Goal: Task Accomplishment & Management: Complete application form

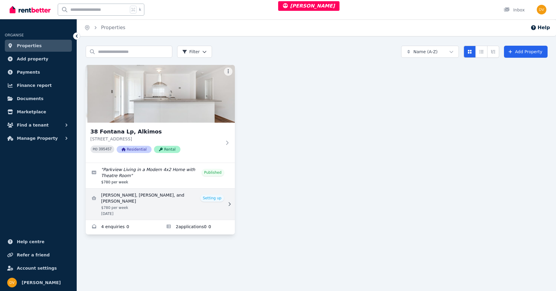
click at [164, 203] on link "View details for Zack Prebble, Anita Imeson, and Samuel Fleming" at bounding box center [160, 204] width 149 height 31
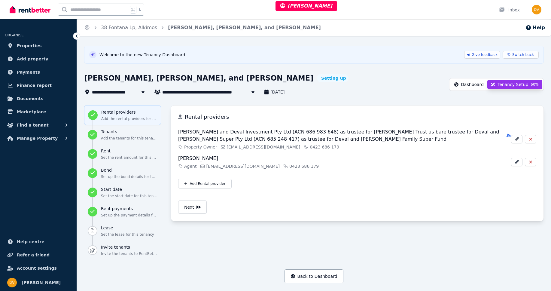
click at [473, 84] on span "Dashboard" at bounding box center [472, 84] width 23 height 6
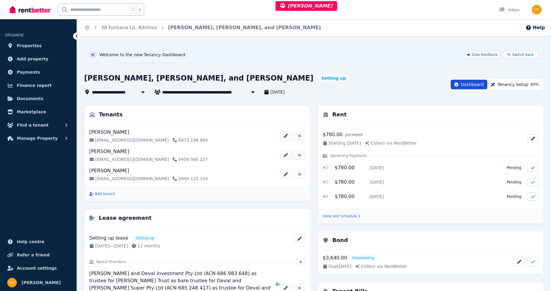
click at [513, 85] on span "Tenancy Setup 60 %" at bounding box center [518, 84] width 41 height 6
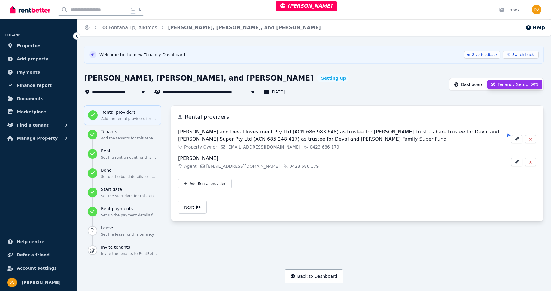
click at [472, 84] on span "Dashboard" at bounding box center [472, 84] width 23 height 6
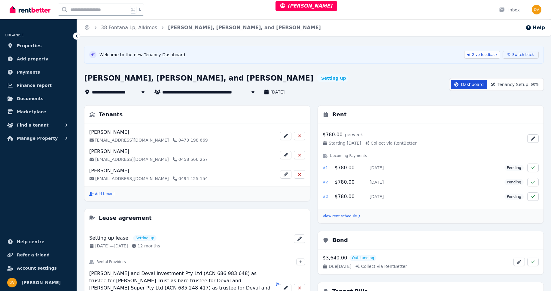
click at [521, 55] on span "Switch back" at bounding box center [524, 54] width 22 height 5
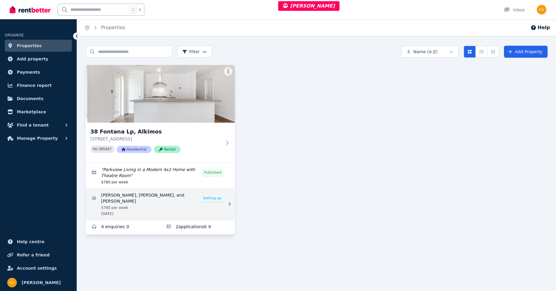
click at [179, 204] on link "View details for Zack Prebble, Anita Imeson, and Samuel Fleming" at bounding box center [160, 204] width 149 height 31
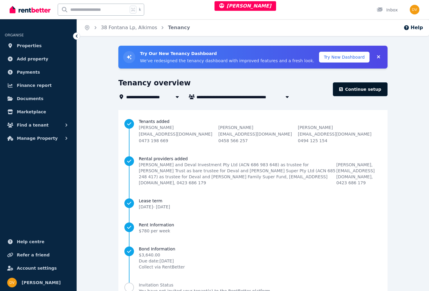
click at [357, 90] on link "Continue setup" at bounding box center [360, 89] width 55 height 14
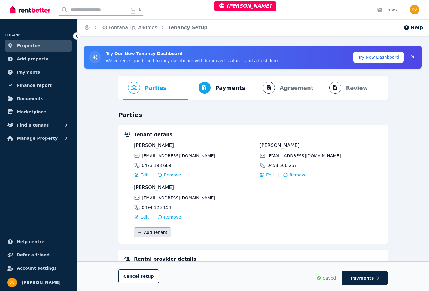
click at [156, 233] on button "Add Tenant" at bounding box center [152, 232] width 37 height 10
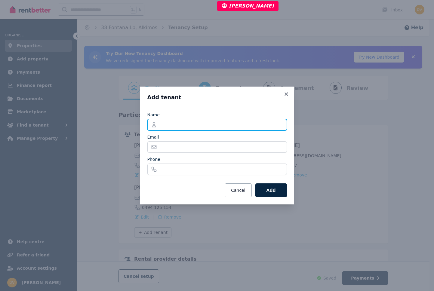
click at [190, 125] on input "Name" at bounding box center [217, 124] width 140 height 11
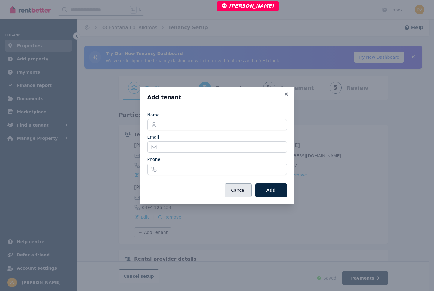
click at [238, 191] on button "Cancel" at bounding box center [238, 190] width 27 height 14
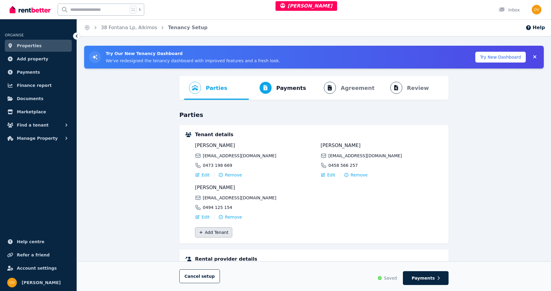
click at [210, 231] on button "Add Tenant" at bounding box center [213, 232] width 37 height 10
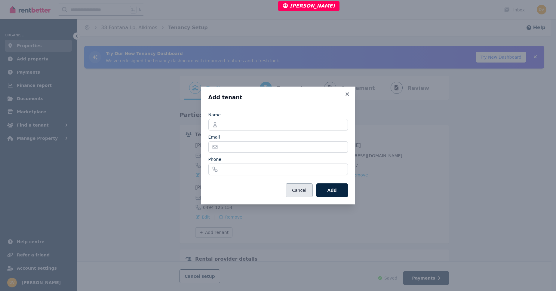
click at [305, 192] on button "Cancel" at bounding box center [299, 190] width 27 height 14
